Goal: Task Accomplishment & Management: Manage account settings

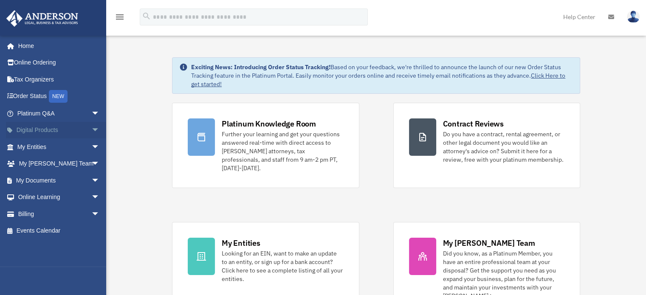
click at [91, 128] on span "arrow_drop_down" at bounding box center [99, 130] width 17 height 17
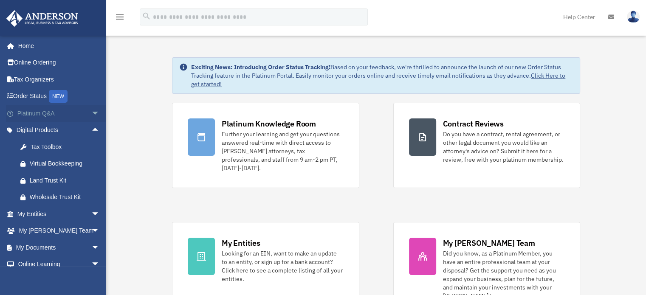
click at [91, 112] on span "arrow_drop_down" at bounding box center [99, 113] width 17 height 17
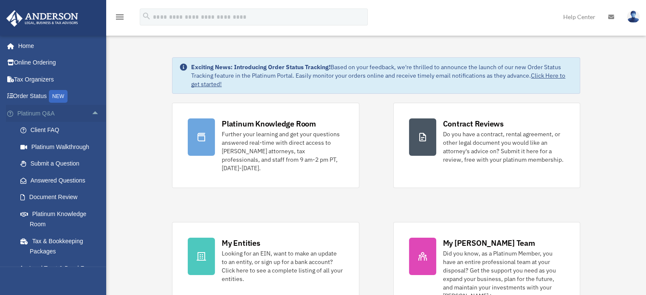
click at [91, 108] on span "arrow_drop_up" at bounding box center [99, 113] width 17 height 17
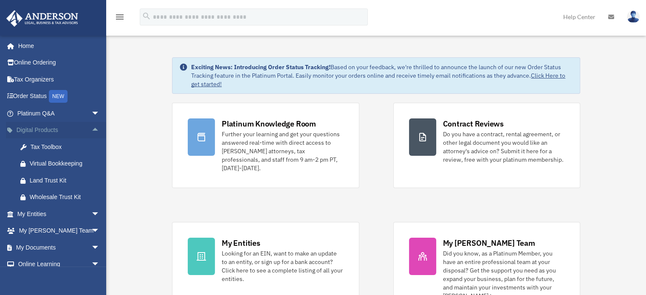
click at [91, 132] on span "arrow_drop_up" at bounding box center [99, 130] width 17 height 17
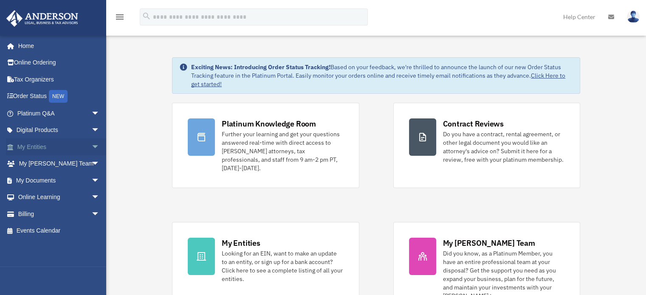
click at [91, 146] on span "arrow_drop_down" at bounding box center [99, 146] width 17 height 17
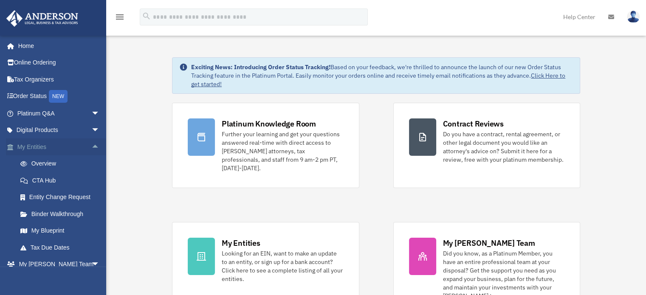
click at [91, 146] on span "arrow_drop_up" at bounding box center [99, 146] width 17 height 17
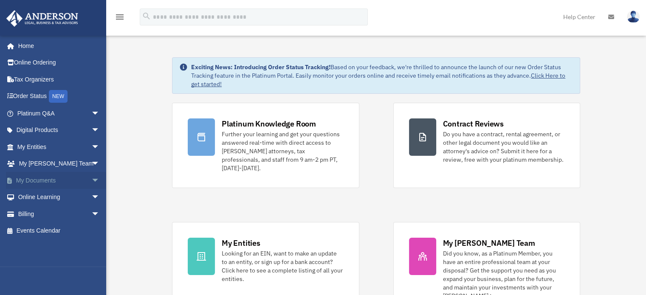
click at [91, 177] on span "arrow_drop_down" at bounding box center [99, 180] width 17 height 17
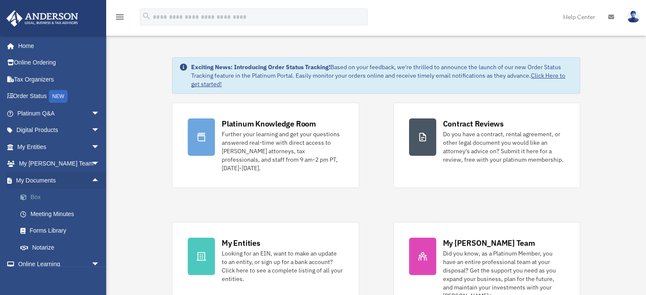
click at [32, 196] on link "Box" at bounding box center [62, 197] width 101 height 17
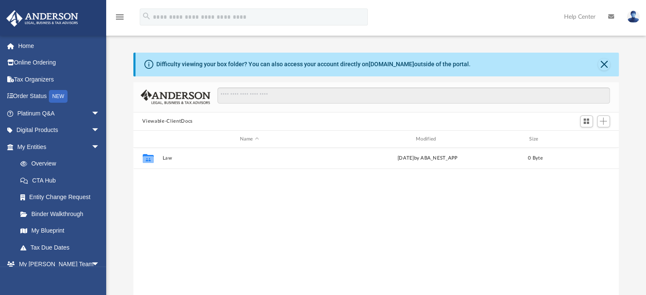
scroll to position [186, 479]
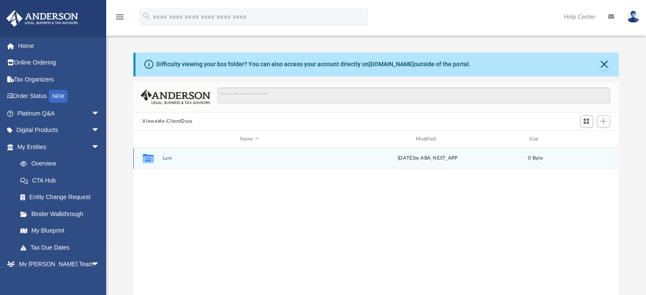
click at [166, 156] on button "Law" at bounding box center [249, 159] width 174 height 6
click at [166, 156] on button "Phoenix First Properties, LLC" at bounding box center [249, 159] width 174 height 6
click at [166, 156] on button "Annual Docs" at bounding box center [249, 159] width 174 height 6
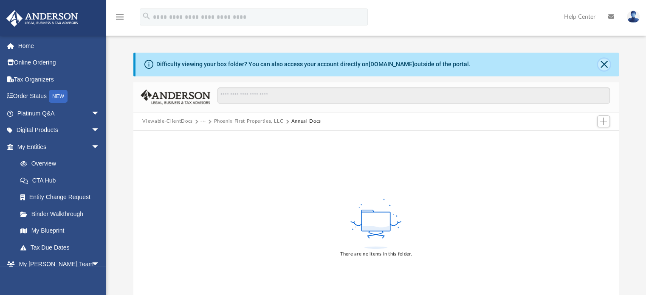
click at [605, 65] on button "Close" at bounding box center [604, 65] width 12 height 12
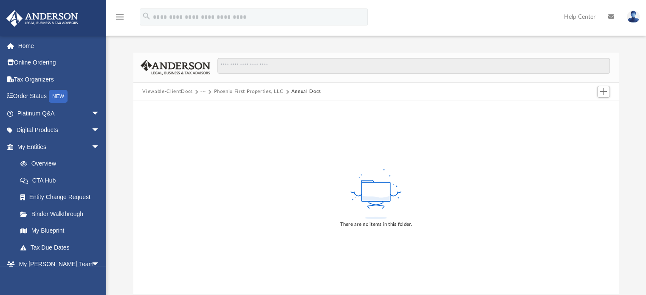
click at [637, 13] on img at bounding box center [633, 17] width 13 height 12
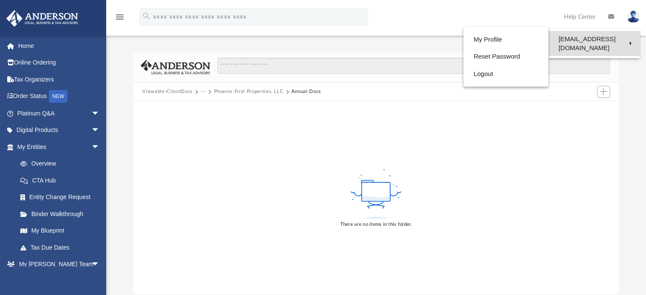
click at [593, 38] on link "[EMAIL_ADDRESS][DOMAIN_NAME]" at bounding box center [593, 43] width 91 height 25
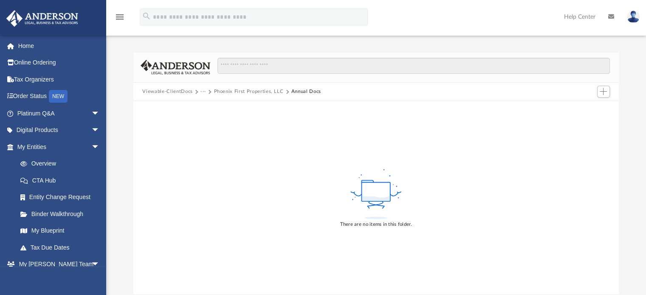
click at [631, 17] on img at bounding box center [633, 17] width 13 height 12
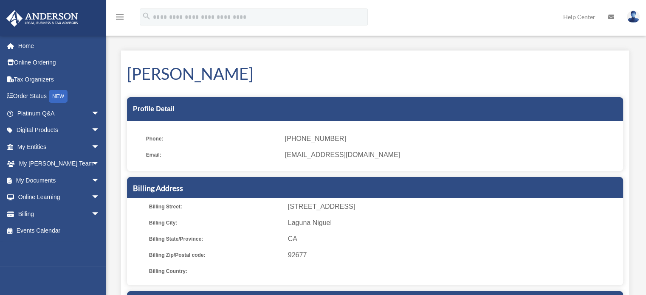
click at [635, 16] on img at bounding box center [633, 17] width 13 height 12
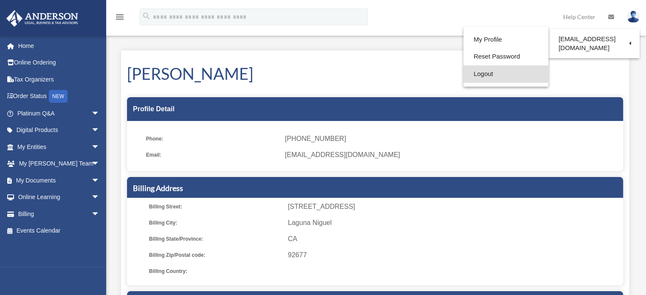
click at [463, 77] on link "Logout" at bounding box center [505, 73] width 85 height 17
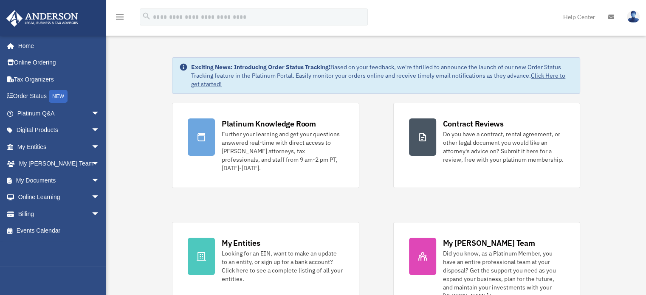
click at [632, 11] on img at bounding box center [633, 17] width 13 height 12
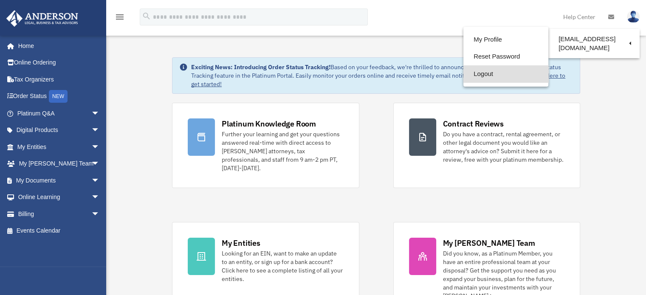
click at [463, 76] on link "Logout" at bounding box center [505, 73] width 85 height 17
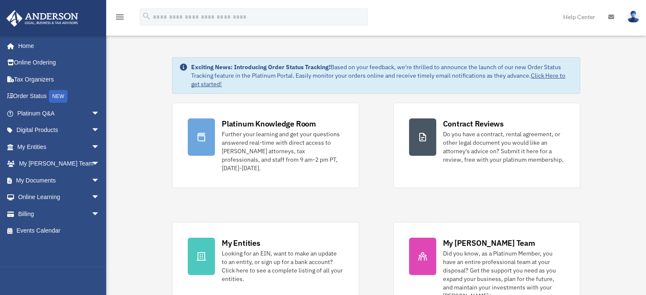
click at [577, 15] on link "Help Center" at bounding box center [579, 17] width 45 height 34
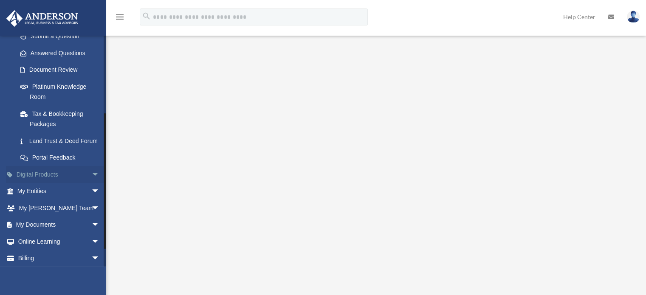
scroll to position [156, 0]
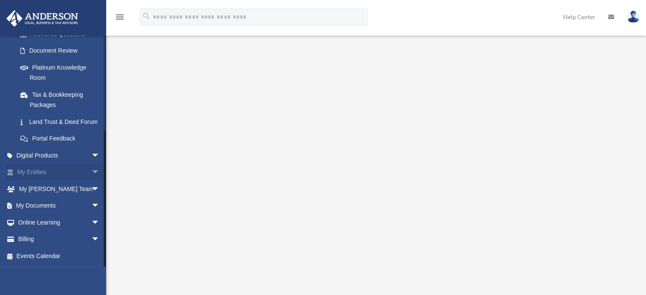
click at [91, 169] on span "arrow_drop_down" at bounding box center [99, 172] width 17 height 17
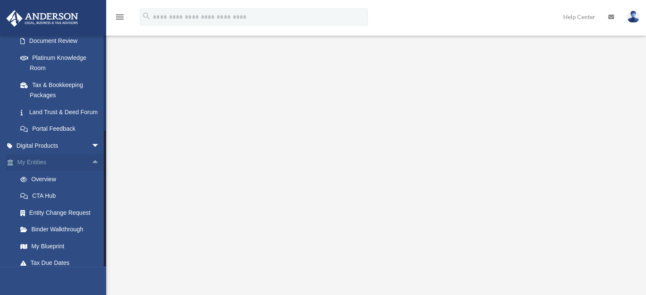
click at [91, 169] on span "arrow_drop_up" at bounding box center [99, 162] width 17 height 17
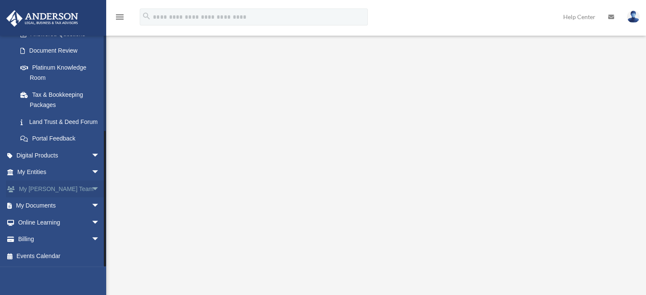
click at [91, 189] on span "arrow_drop_down" at bounding box center [99, 189] width 17 height 17
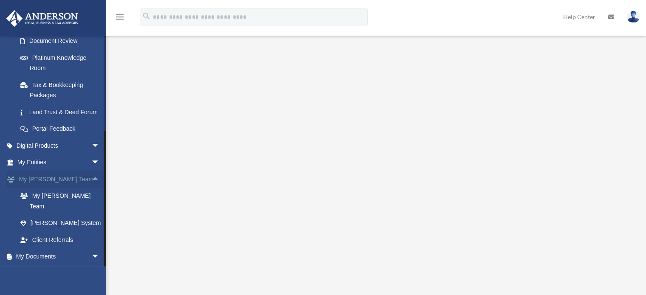
click at [91, 188] on span "arrow_drop_up" at bounding box center [99, 179] width 17 height 17
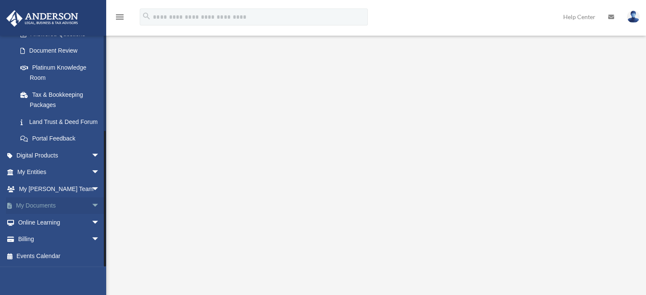
click at [91, 203] on span "arrow_drop_down" at bounding box center [99, 205] width 17 height 17
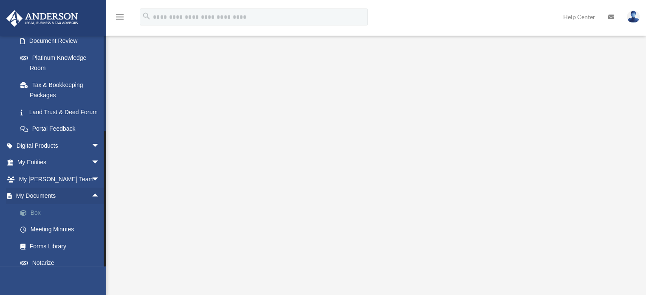
click at [34, 221] on link "Box" at bounding box center [62, 212] width 101 height 17
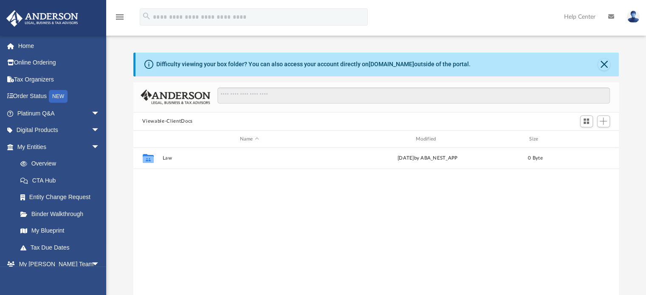
click at [634, 18] on img at bounding box center [633, 17] width 13 height 12
click at [310, 41] on div "Difficulty viewing your box folder? You can also access your account directly o…" at bounding box center [376, 179] width 540 height 289
click at [632, 15] on img at bounding box center [633, 17] width 13 height 12
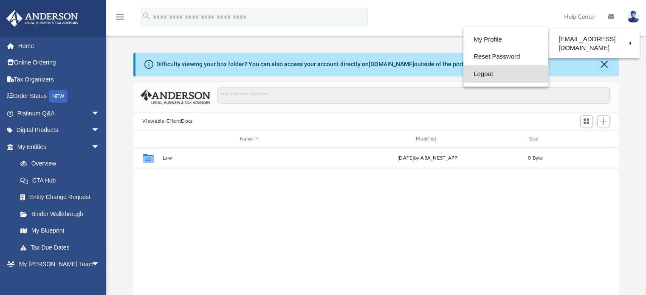
click at [463, 77] on link "Logout" at bounding box center [505, 73] width 85 height 17
